Goal: Feedback & Contribution: Leave review/rating

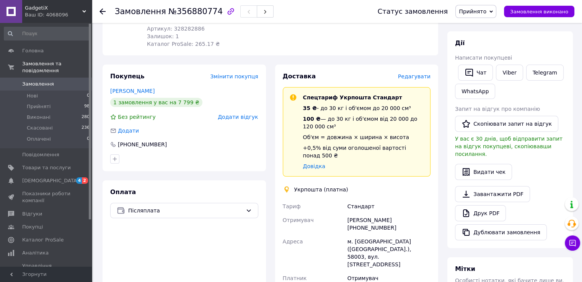
scroll to position [153, 0]
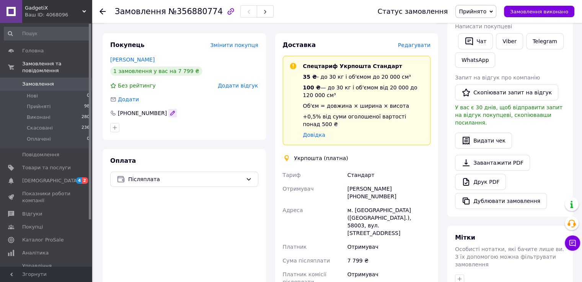
click at [171, 111] on icon "button" at bounding box center [173, 113] width 4 height 4
type input "[PHONE_NUMBER]"
click at [253, 164] on div "Оплата Післяплата" at bounding box center [184, 266] width 163 height 235
click at [252, 172] on div "Післяплата" at bounding box center [184, 179] width 148 height 15
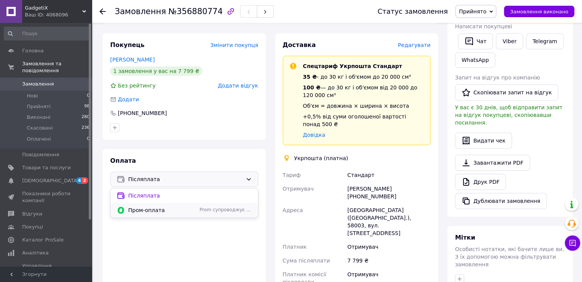
click at [174, 207] on span "Пром-оплата" at bounding box center [162, 211] width 68 height 8
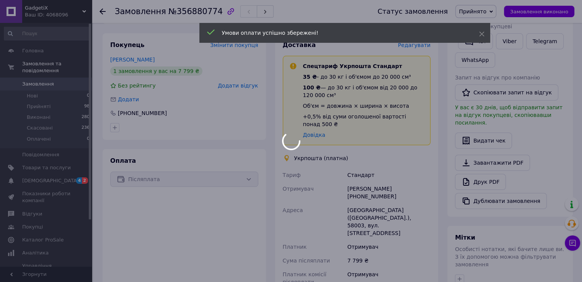
click at [240, 80] on body "GadgetiX Ваш ID: 4068096 Сайт GadgetiX Кабінет покупця Перевірити стан системи …" at bounding box center [291, 166] width 582 height 638
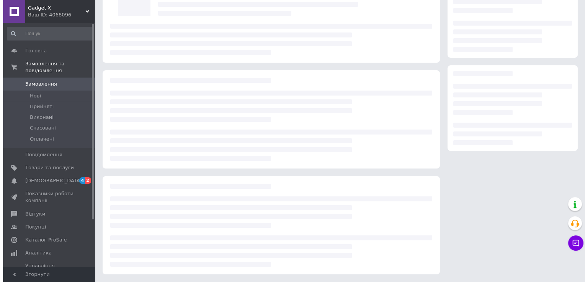
scroll to position [67, 0]
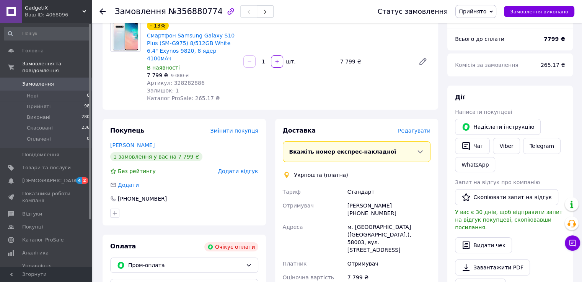
click at [242, 168] on span "Додати відгук" at bounding box center [238, 171] width 40 height 6
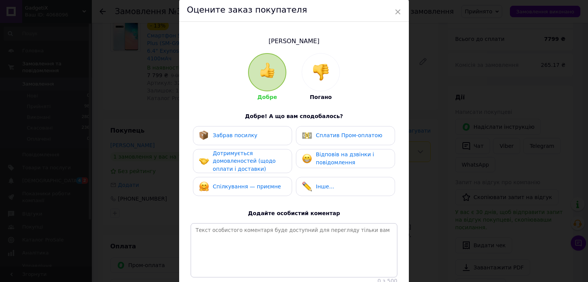
scroll to position [77, 0]
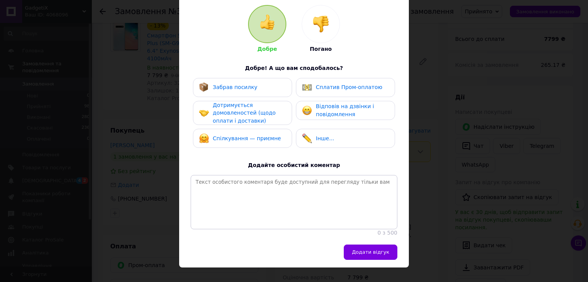
click at [361, 92] on div "Сплатив Пром-оплатою" at bounding box center [342, 88] width 80 height 10
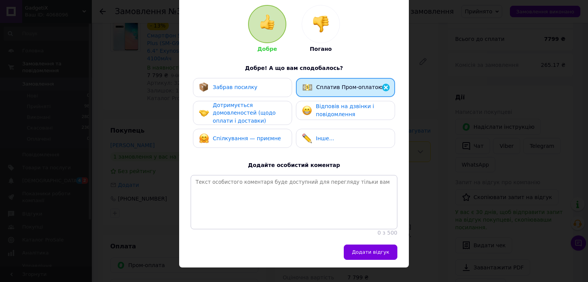
click at [277, 109] on div "Дотримується домовленостей (щодо оплати і доставки)" at bounding box center [249, 113] width 73 height 24
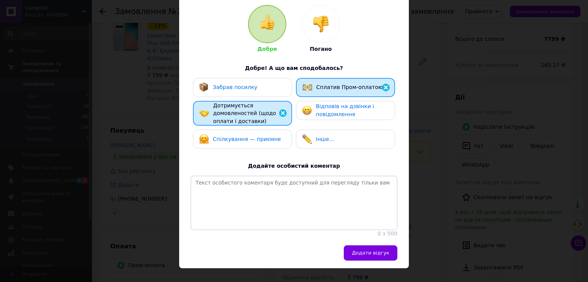
click at [316, 16] on img at bounding box center [320, 24] width 17 height 17
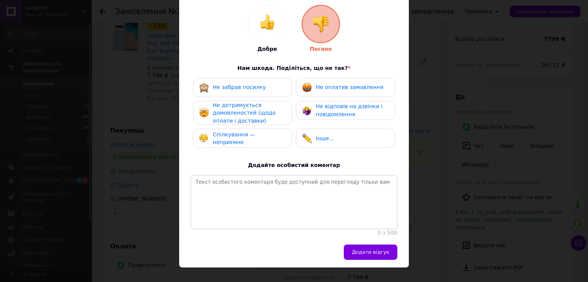
drag, startPoint x: 327, startPoint y: 91, endPoint x: 314, endPoint y: 103, distance: 17.6
click at [327, 92] on div "Не оплатив замовлення" at bounding box center [342, 88] width 81 height 10
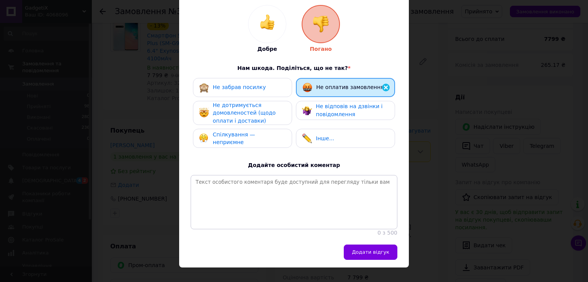
click at [274, 111] on div "Не дотримується домовленостей (щодо оплати і доставки)" at bounding box center [249, 113] width 73 height 24
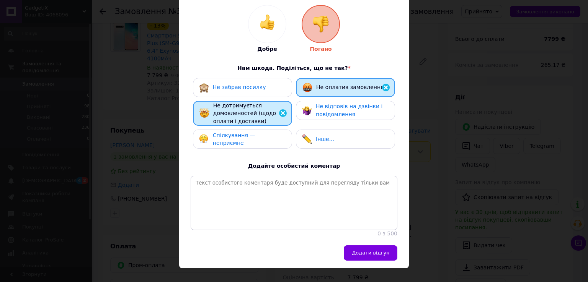
click at [266, 129] on div "Не забрав посилку Не оплатив замовлення Не дотримується домовленостей (щодо опл…" at bounding box center [294, 115] width 207 height 75
click at [321, 111] on span "Не відповів на дзвінки і повідомлення" at bounding box center [349, 110] width 67 height 14
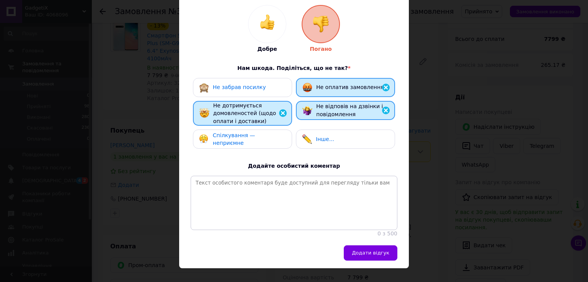
drag, startPoint x: 312, startPoint y: 130, endPoint x: 295, endPoint y: 138, distance: 19.3
click at [312, 130] on div "Інше..." at bounding box center [345, 139] width 99 height 19
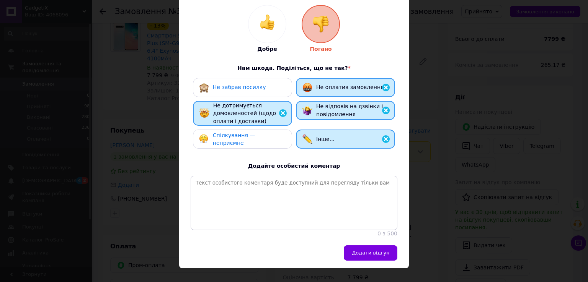
click at [268, 145] on div "Спілкування — неприємне" at bounding box center [242, 139] width 99 height 19
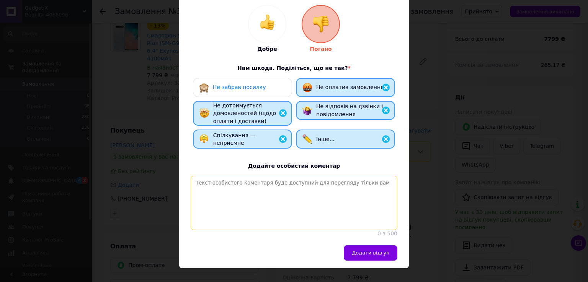
click at [295, 197] on textarea at bounding box center [294, 203] width 207 height 54
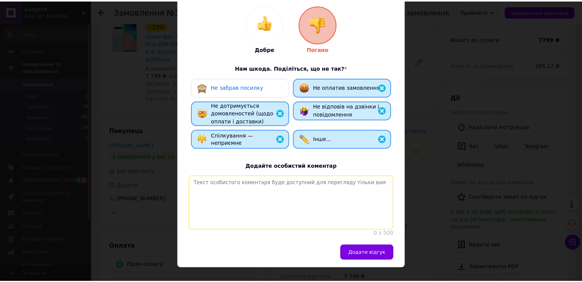
scroll to position [96, 0]
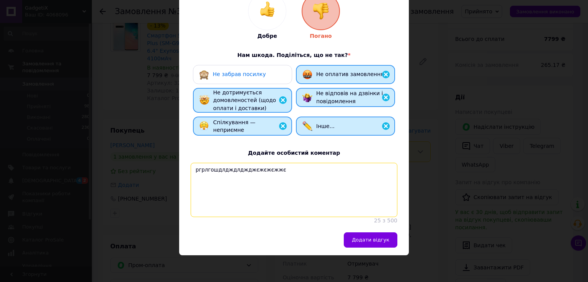
type textarea "ргрлгошдлдждлджджєжєжєжжє"
click at [376, 225] on div "Федорюк Наталія Добре Погано Нам шкода. Поділіться, що не так? * Не забрав поси…" at bounding box center [294, 97] width 230 height 272
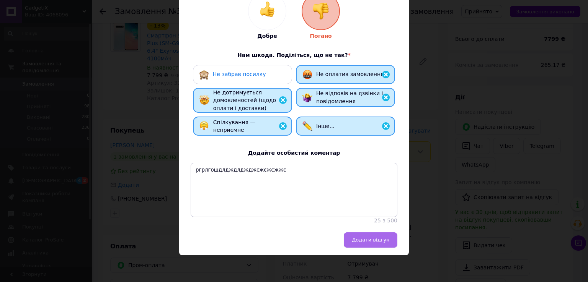
click at [365, 244] on button "Додати відгук" at bounding box center [371, 240] width 54 height 15
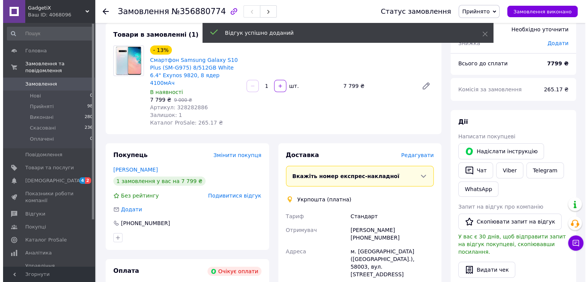
scroll to position [29, 0]
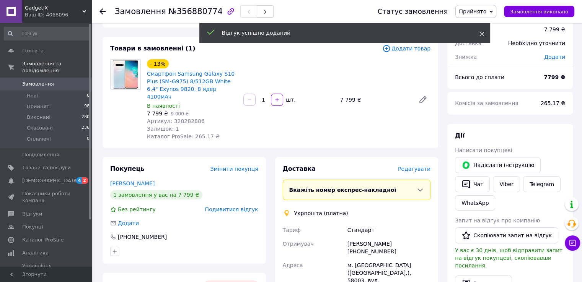
click at [483, 34] on icon at bounding box center [481, 33] width 5 height 5
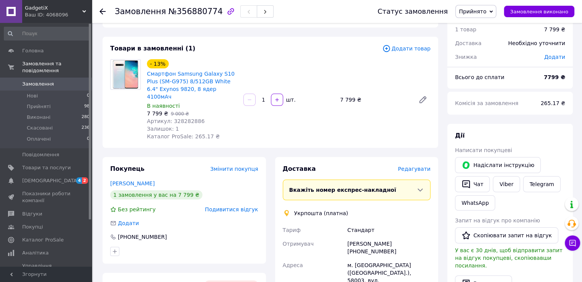
click at [496, 8] on span "Прийнято" at bounding box center [475, 11] width 41 height 13
click at [485, 40] on li "Скасовано" at bounding box center [476, 38] width 40 height 11
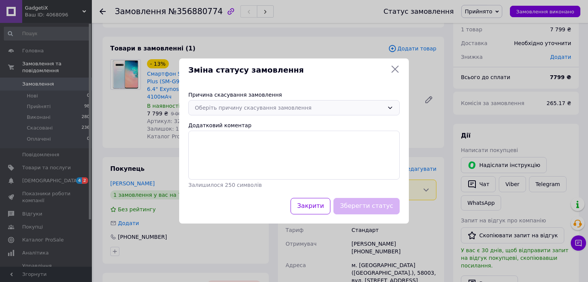
click at [301, 102] on div "Оберіть причину скасування замовлення" at bounding box center [293, 107] width 211 height 15
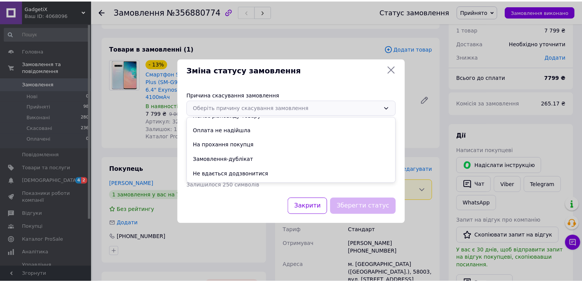
scroll to position [36, 0]
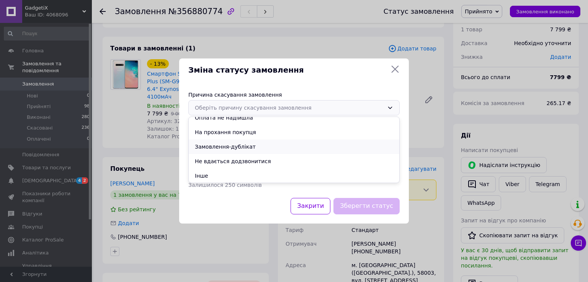
click at [264, 141] on li "Замовлення-дублікат" at bounding box center [294, 147] width 210 height 15
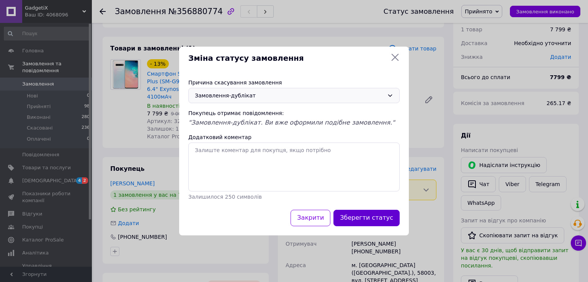
click at [376, 213] on button "Зберегти статус" at bounding box center [366, 218] width 66 height 16
